Goal: Information Seeking & Learning: Check status

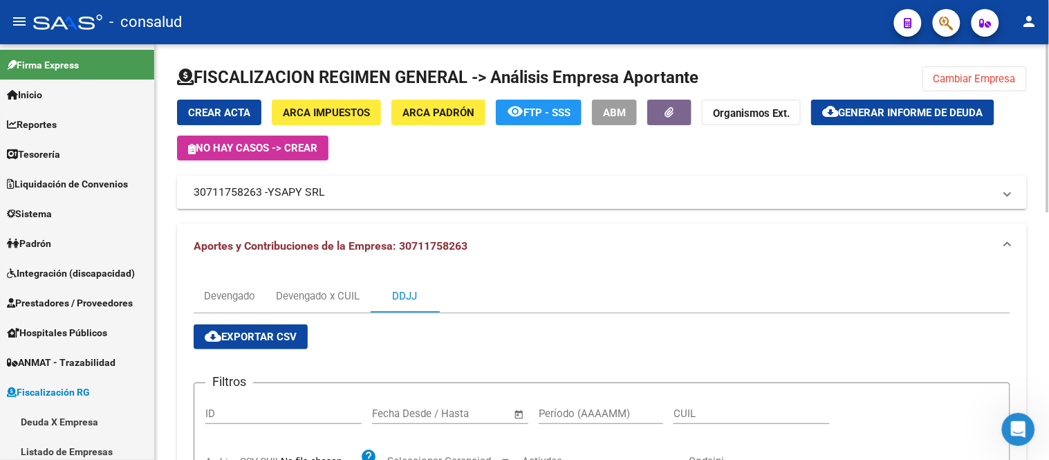
scroll to position [155, 0]
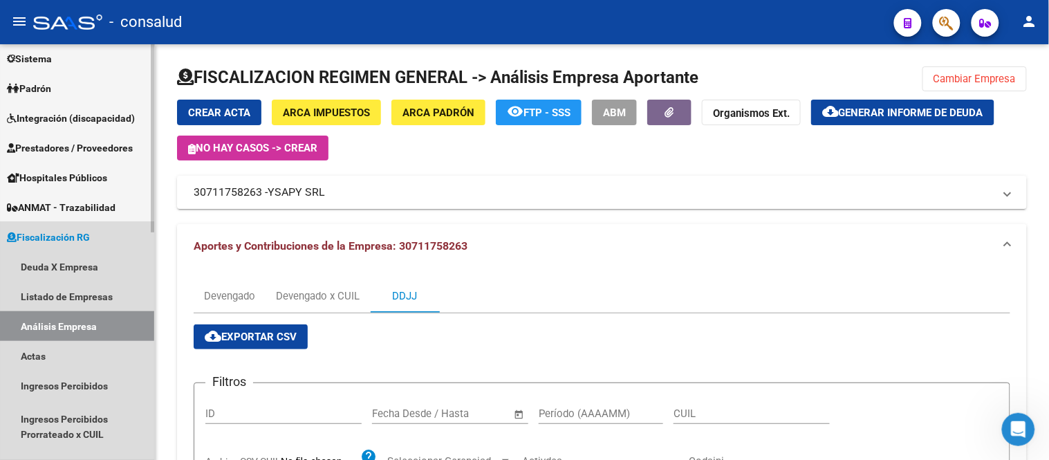
click at [37, 323] on link "Análisis Empresa" at bounding box center [77, 326] width 154 height 30
click at [41, 261] on link "Deuda X Empresa" at bounding box center [77, 267] width 154 height 30
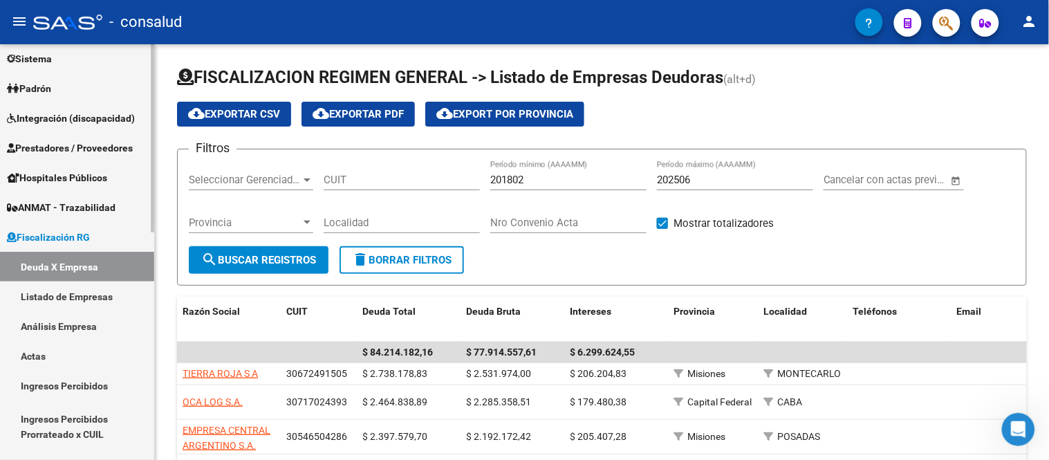
drag, startPoint x: 51, startPoint y: 324, endPoint x: 59, endPoint y: 315, distance: 11.7
click at [51, 323] on link "Análisis Empresa" at bounding box center [77, 326] width 154 height 30
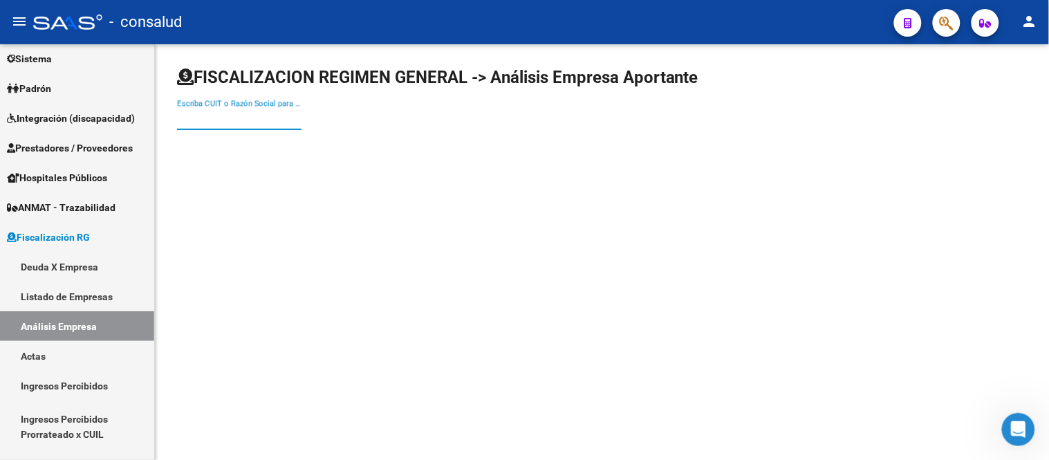
click at [197, 116] on input "Escriba CUIT o Razón Social para buscar" at bounding box center [239, 119] width 124 height 12
type input "27390447995"
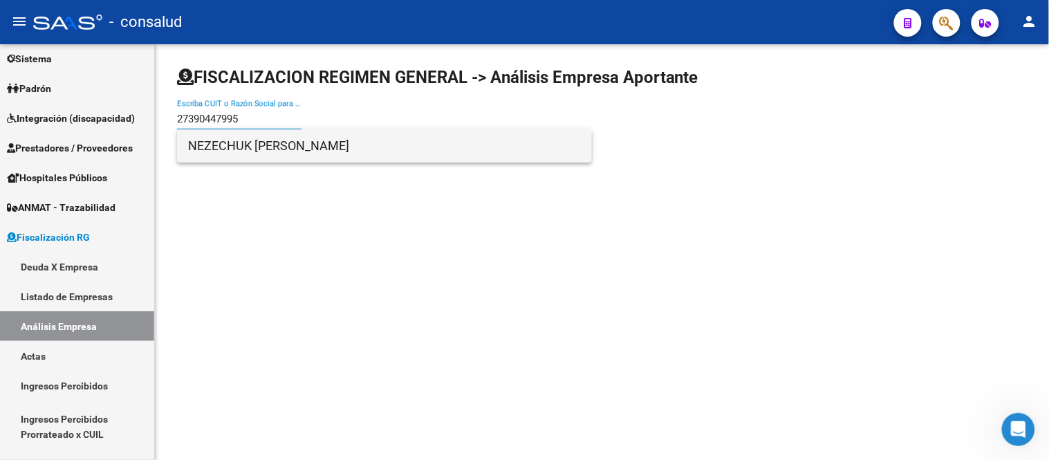
click at [317, 143] on span "NEZECHUK [PERSON_NAME]" at bounding box center [384, 145] width 393 height 33
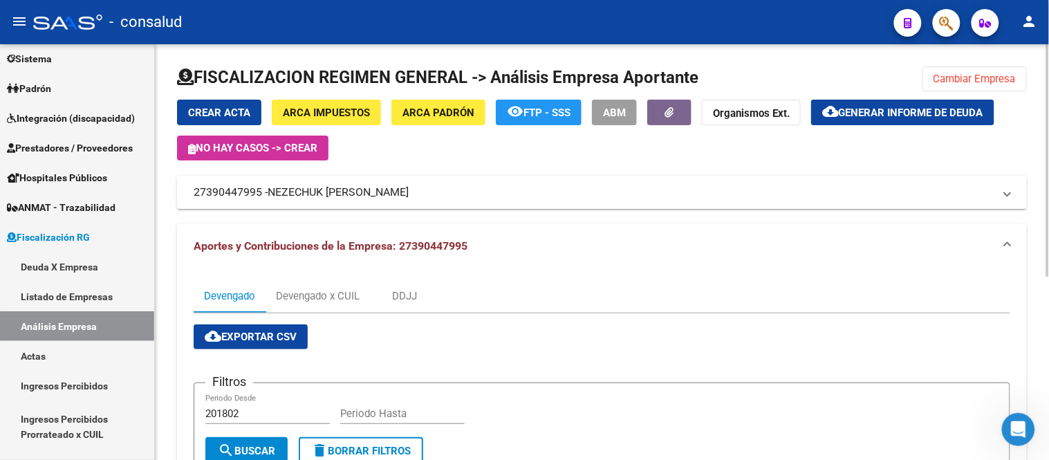
scroll to position [77, 0]
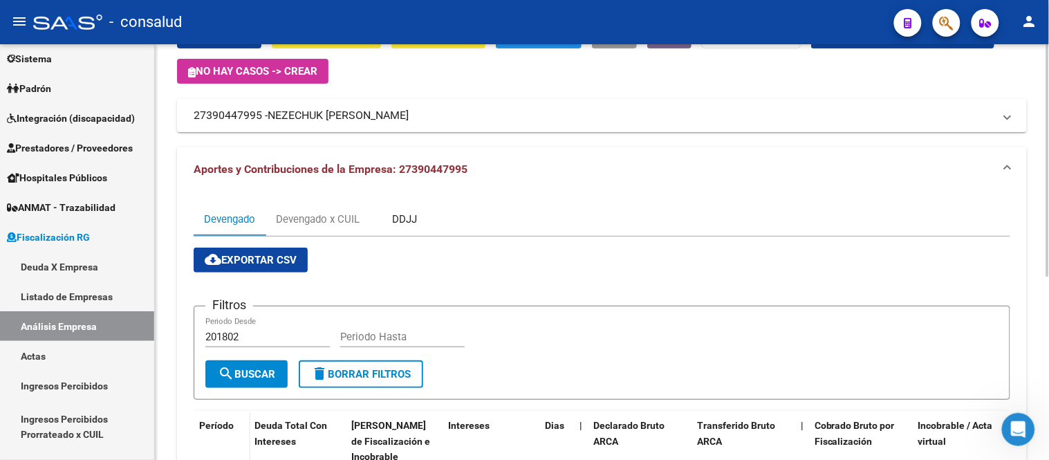
click at [412, 210] on div "DDJJ" at bounding box center [404, 219] width 69 height 33
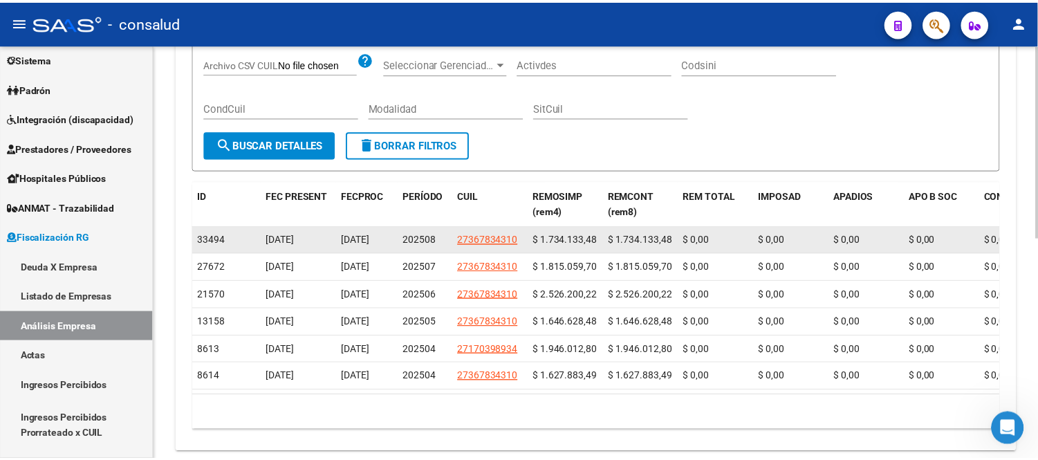
scroll to position [477, 0]
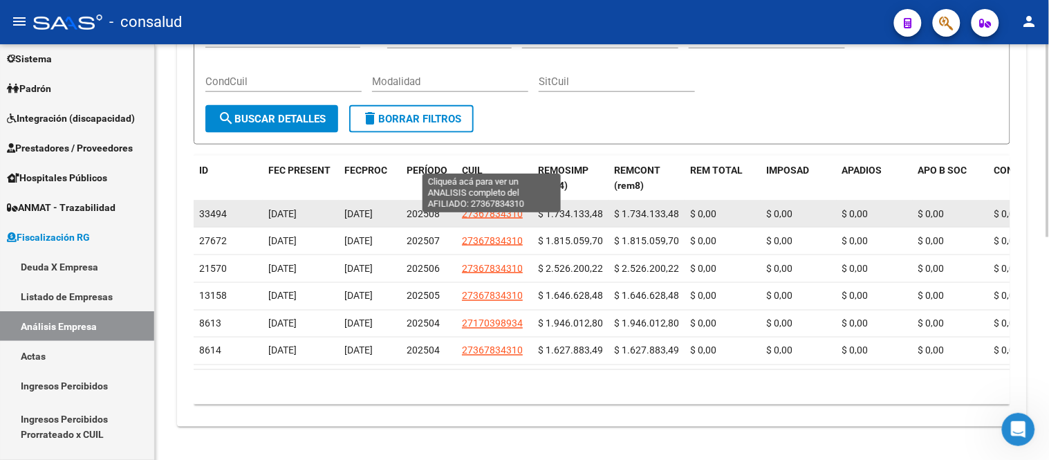
click at [482, 208] on span "27367834310" at bounding box center [492, 213] width 61 height 11
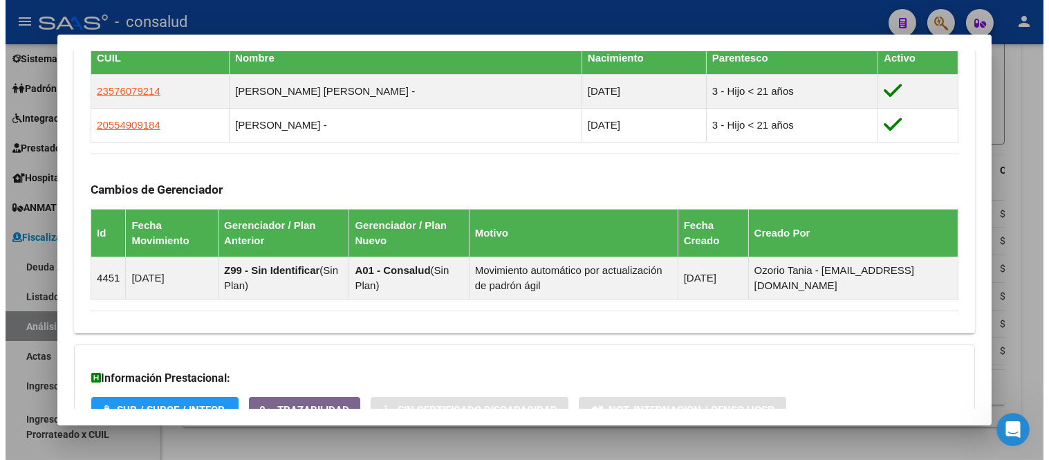
scroll to position [928, 0]
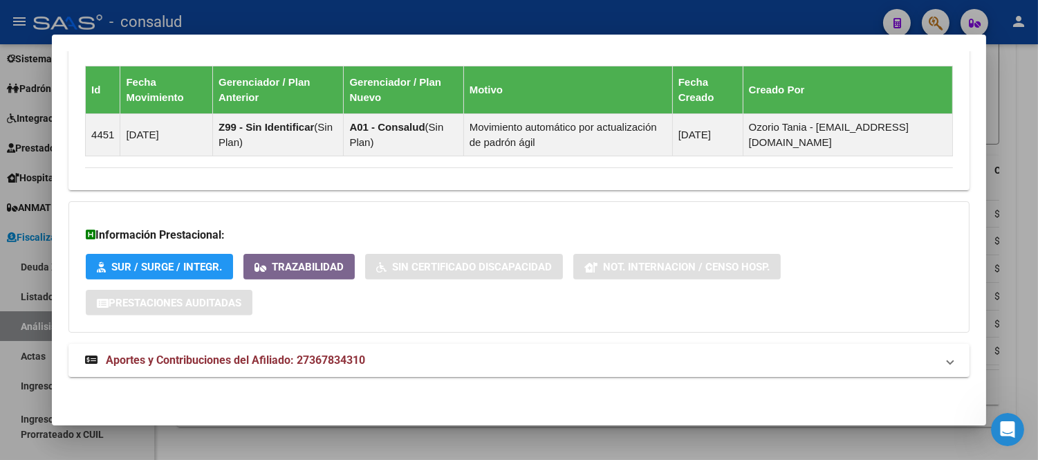
click at [1024, 273] on div at bounding box center [519, 230] width 1038 height 460
